Goal: Find specific page/section: Find specific page/section

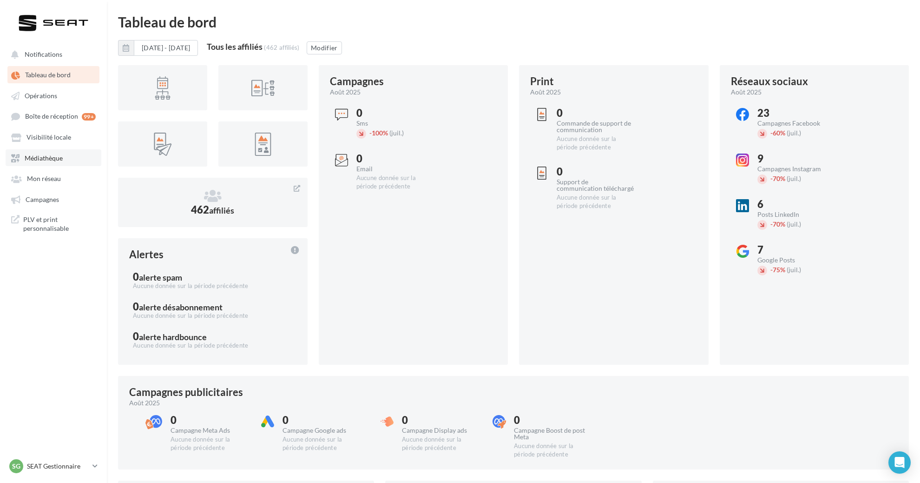
click at [53, 154] on link "Médiathèque" at bounding box center [54, 157] width 96 height 17
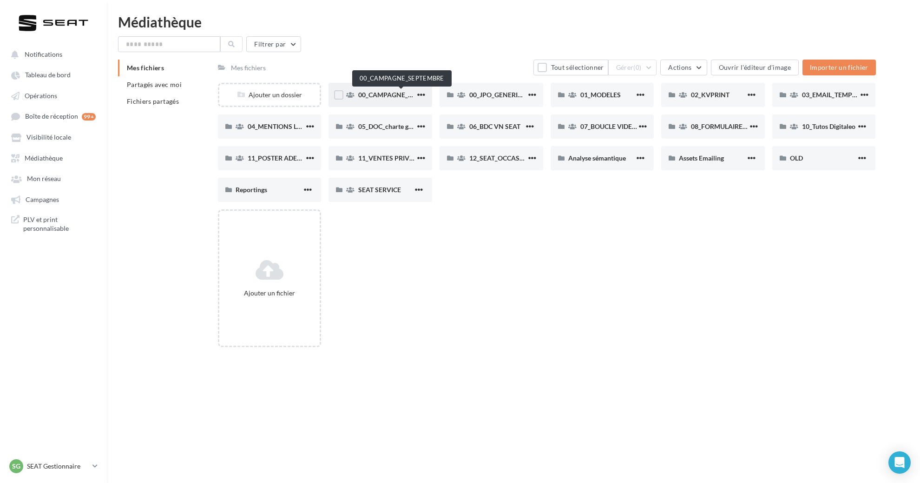
click at [392, 97] on span "00_CAMPAGNE_SEPTEMBRE" at bounding box center [401, 95] width 87 height 8
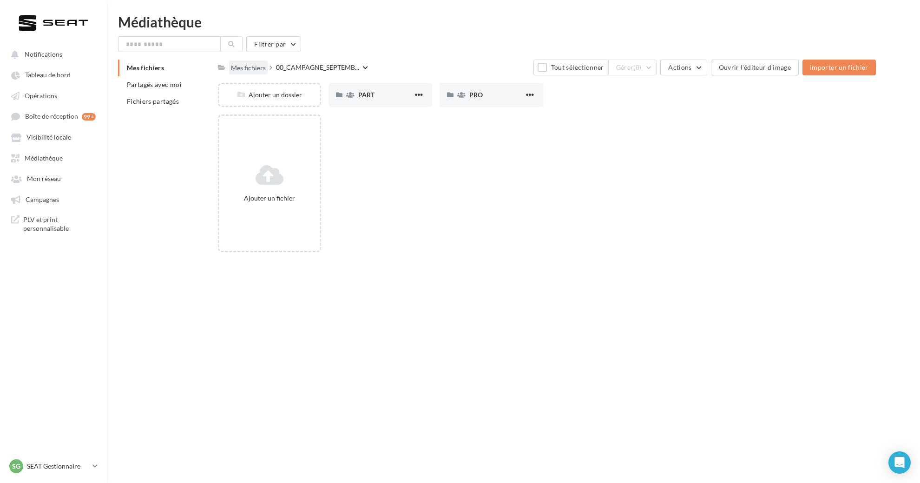
click at [241, 69] on div "Mes fichiers" at bounding box center [248, 67] width 35 height 9
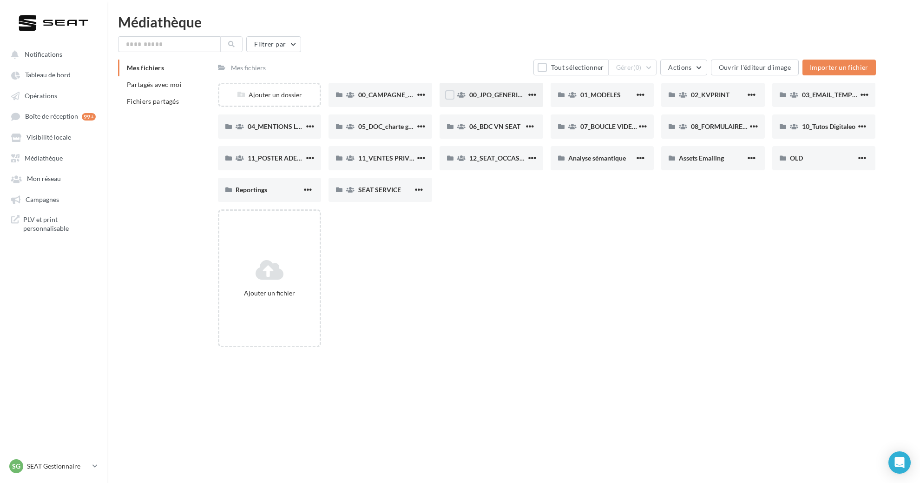
click at [502, 102] on div "00_JPO_GENERIQUE IBIZA ARONA" at bounding box center [492, 95] width 104 height 24
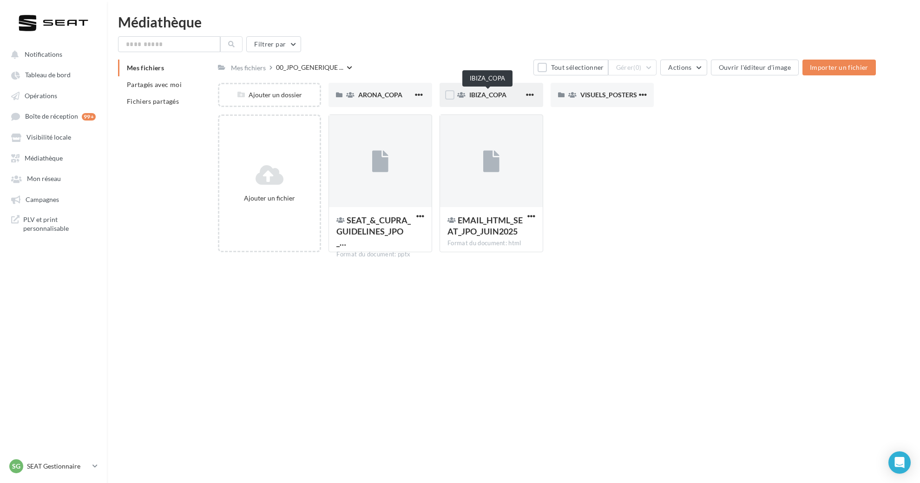
click at [480, 94] on span "IBIZA_COPA" at bounding box center [488, 95] width 37 height 8
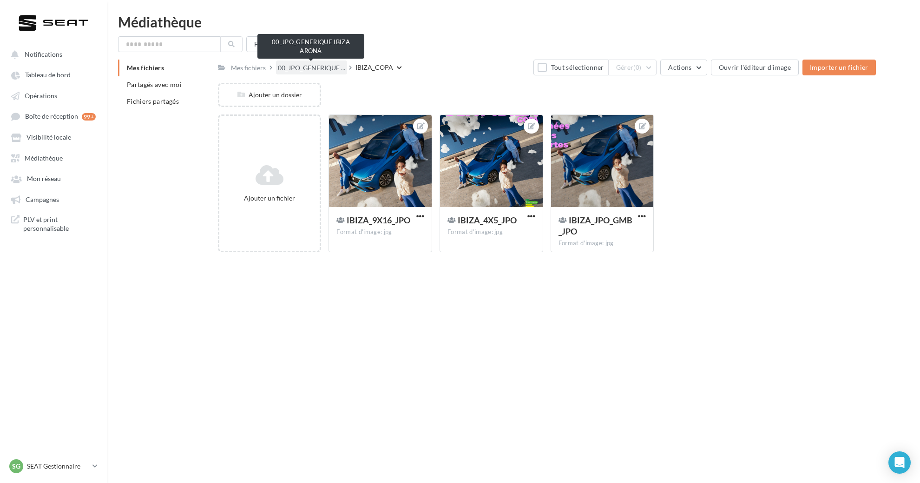
click at [314, 69] on span "00_JPO_GENERIQUE ..." at bounding box center [311, 67] width 67 height 9
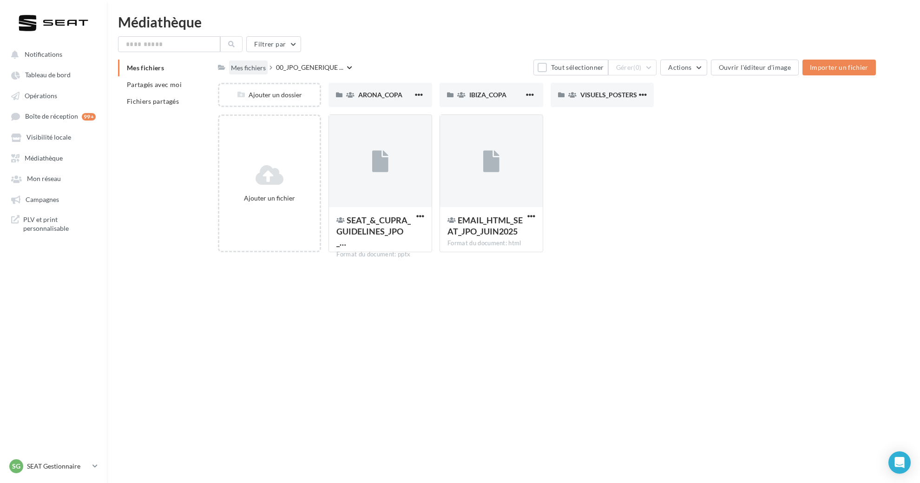
click at [262, 65] on div "Mes fichiers" at bounding box center [248, 67] width 35 height 9
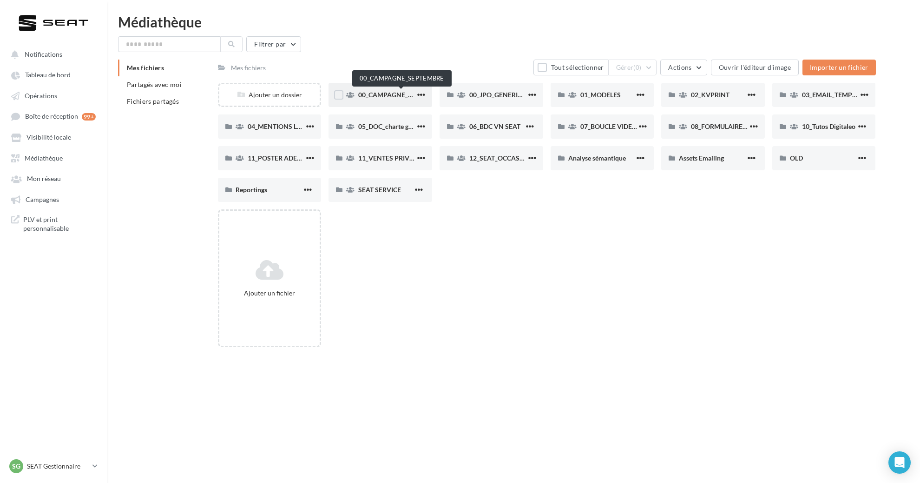
click at [370, 93] on span "00_CAMPAGNE_SEPTEMBRE" at bounding box center [401, 95] width 87 height 8
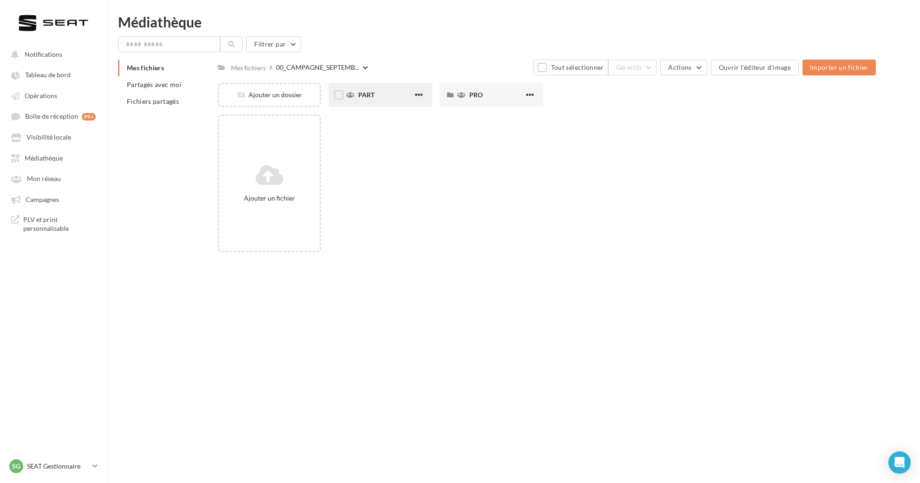
click at [380, 97] on div "PART" at bounding box center [385, 94] width 55 height 9
click at [380, 97] on span "ARONA" at bounding box center [370, 95] width 24 height 8
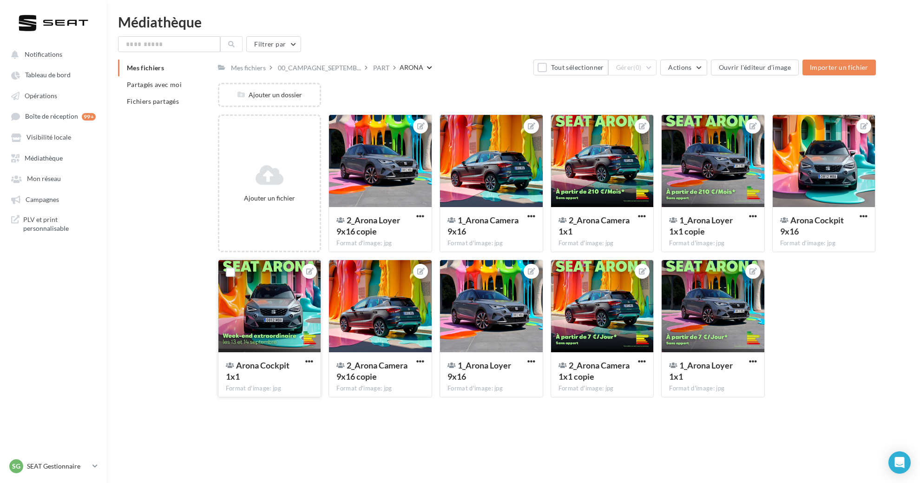
click at [260, 331] on div at bounding box center [269, 306] width 103 height 93
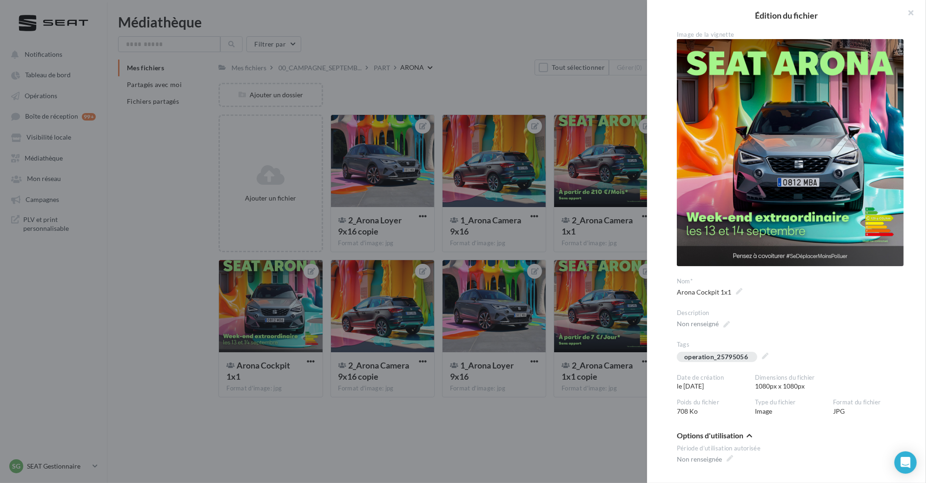
click at [446, 384] on div at bounding box center [463, 241] width 926 height 483
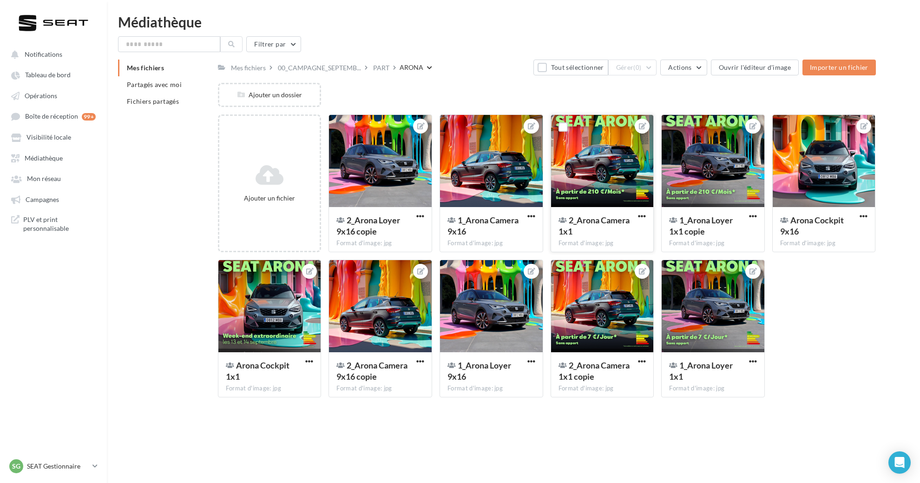
click at [616, 150] on div at bounding box center [602, 161] width 103 height 93
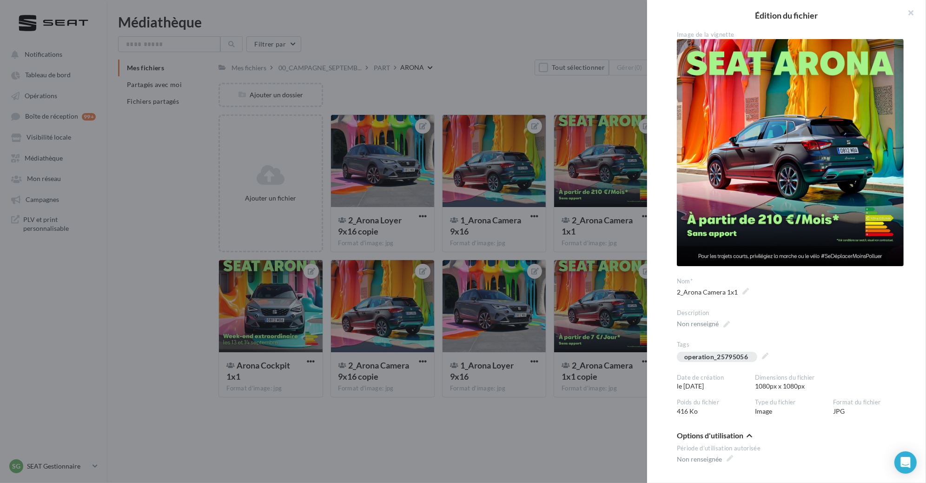
click at [318, 280] on div at bounding box center [463, 241] width 926 height 483
